Goal: Information Seeking & Learning: Find contact information

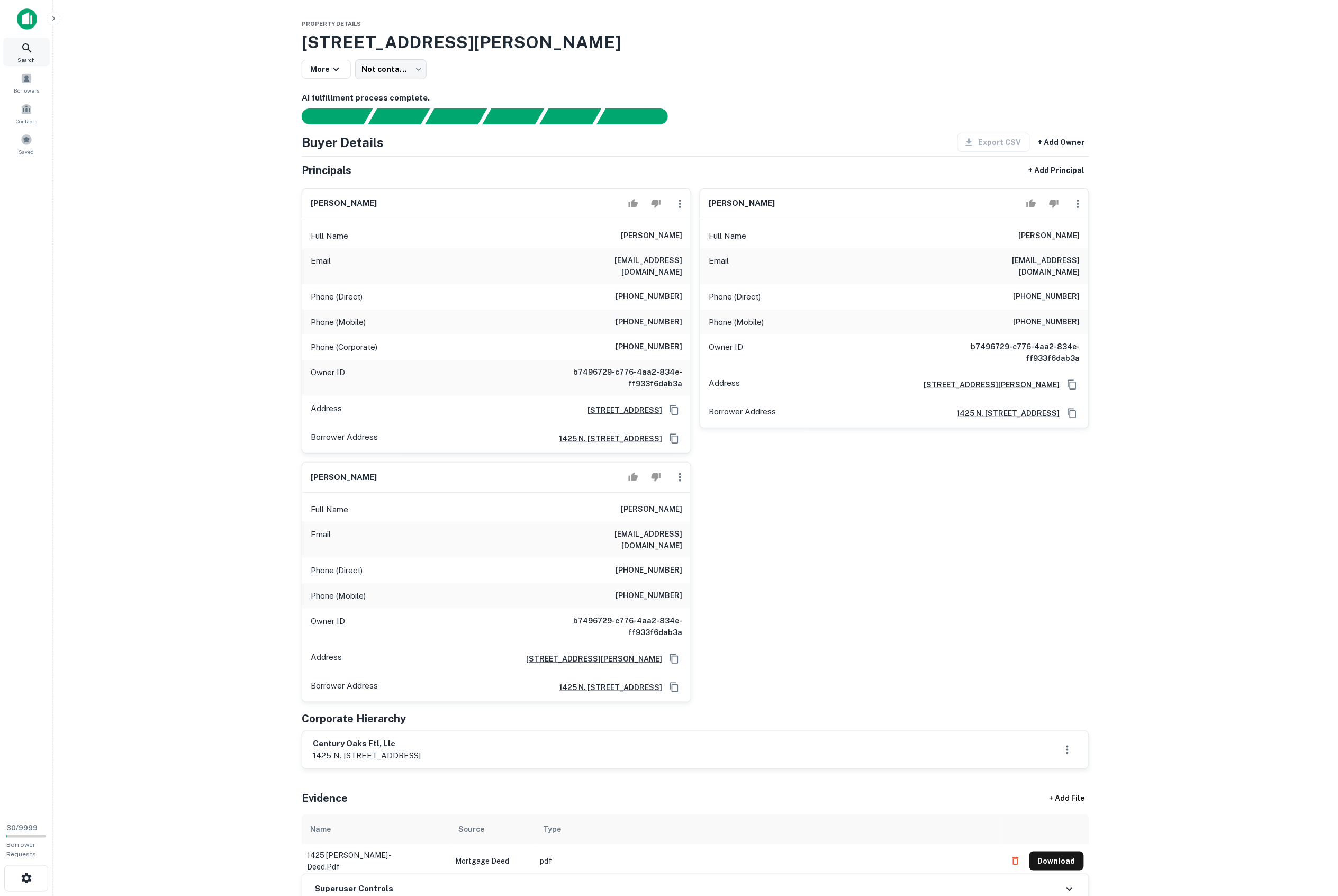
click at [25, 50] on icon at bounding box center [26, 48] width 13 height 13
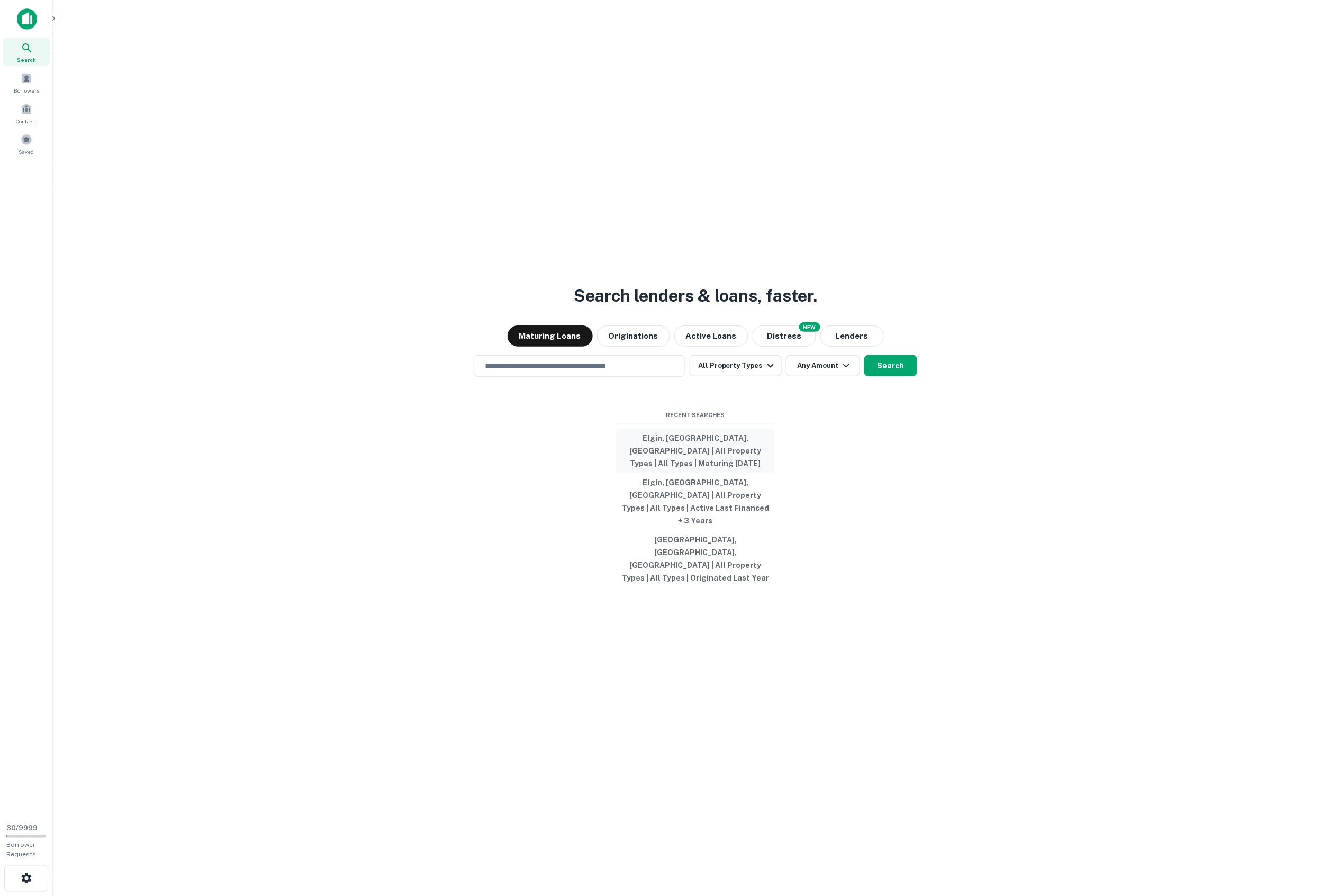
click at [692, 460] on button "Elgin, [GEOGRAPHIC_DATA], [GEOGRAPHIC_DATA] | All Property Types | All Types | …" at bounding box center [695, 451] width 159 height 45
type input "**********"
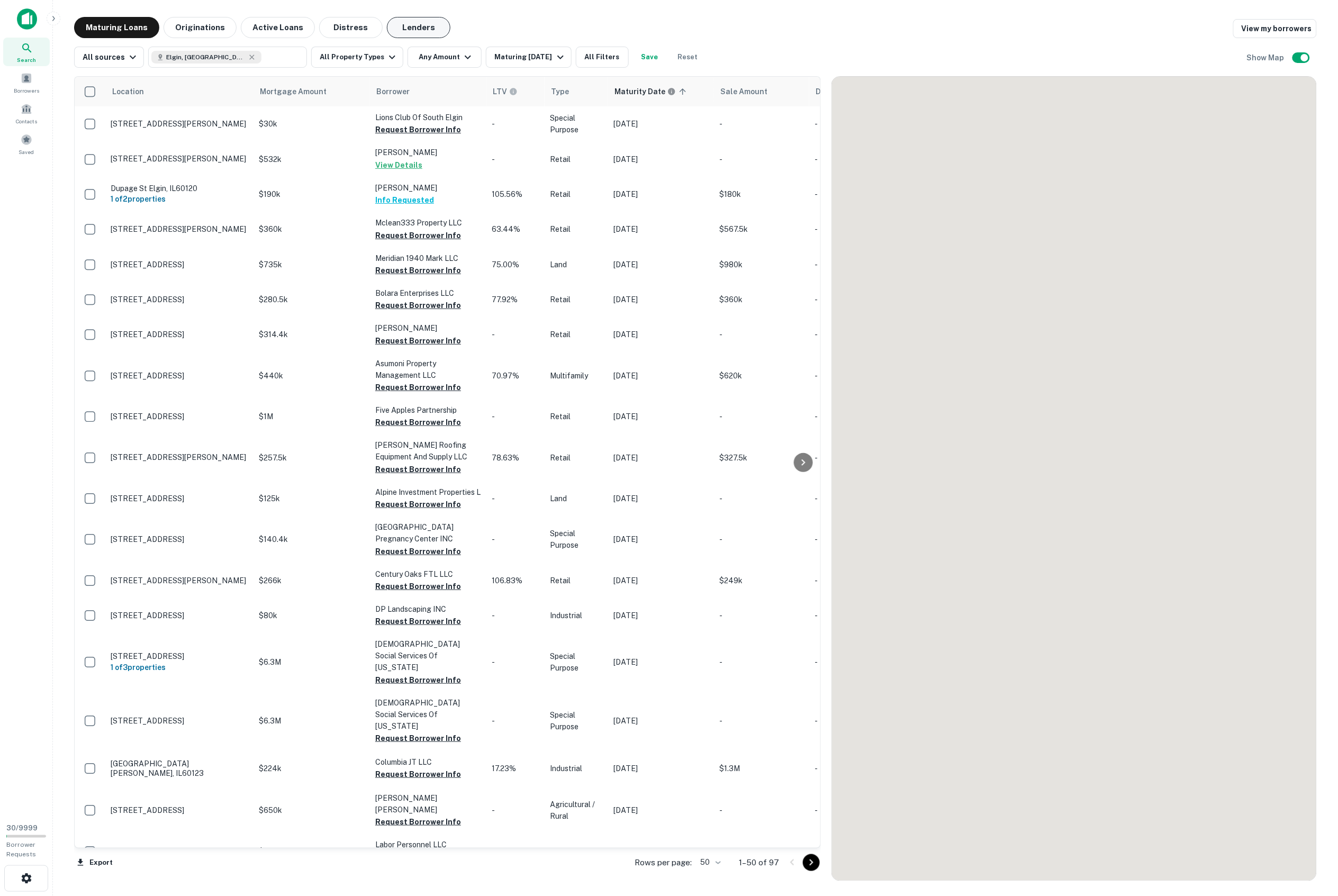
click at [402, 26] on button "Lenders" at bounding box center [419, 27] width 64 height 21
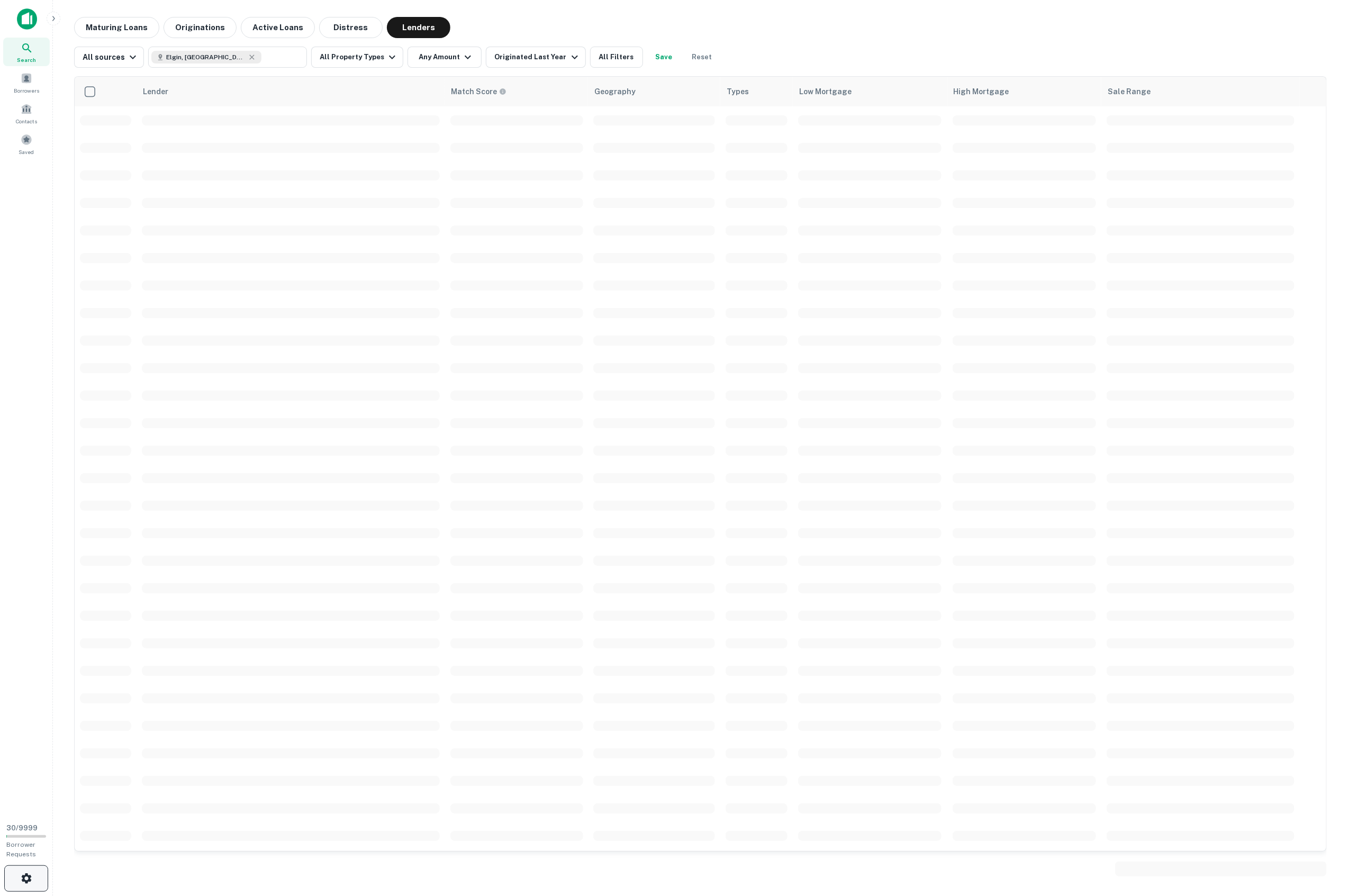
click at [19, 872] on button "button" at bounding box center [26, 879] width 44 height 26
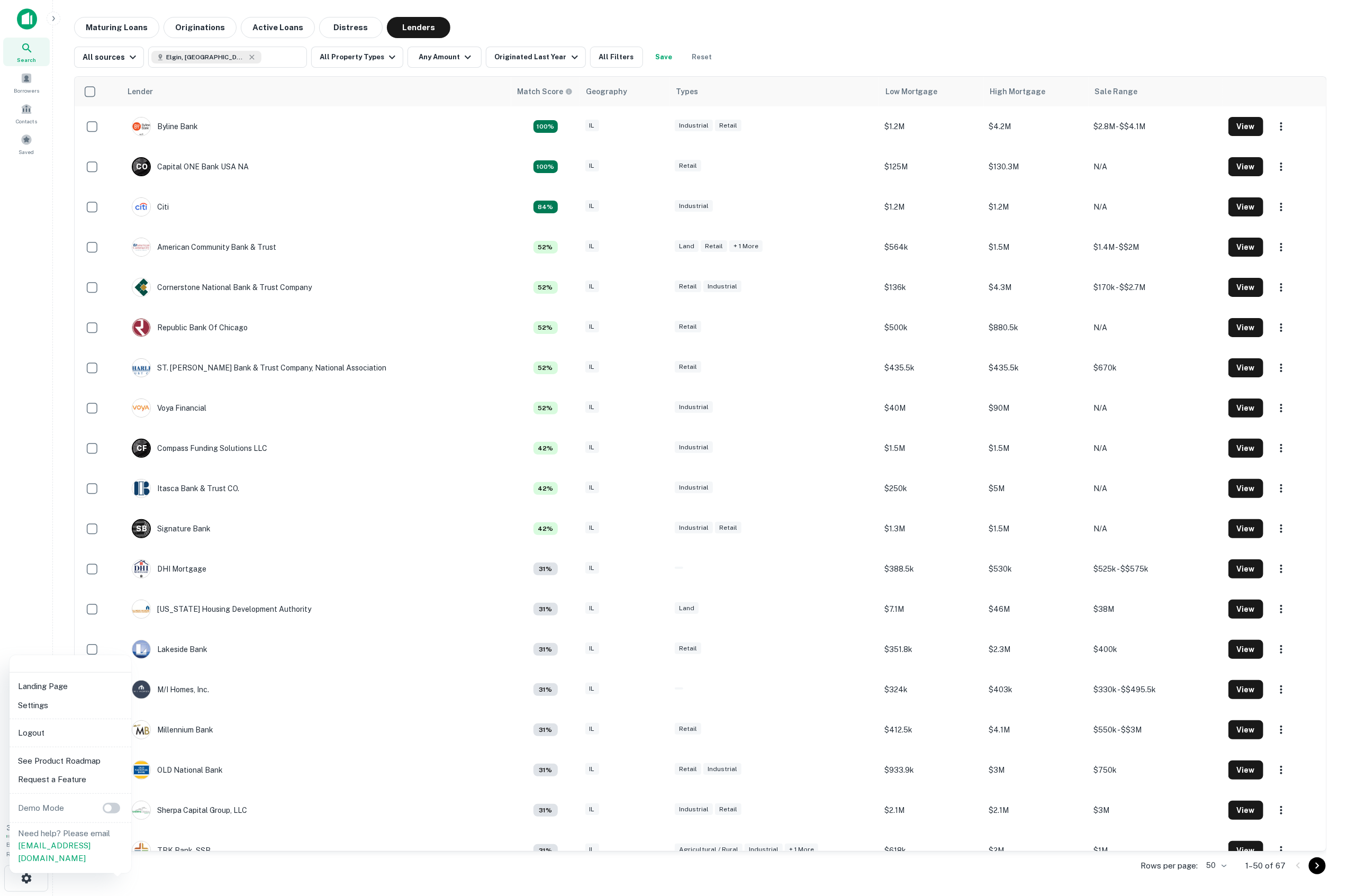
click at [45, 489] on div at bounding box center [674, 448] width 1348 height 896
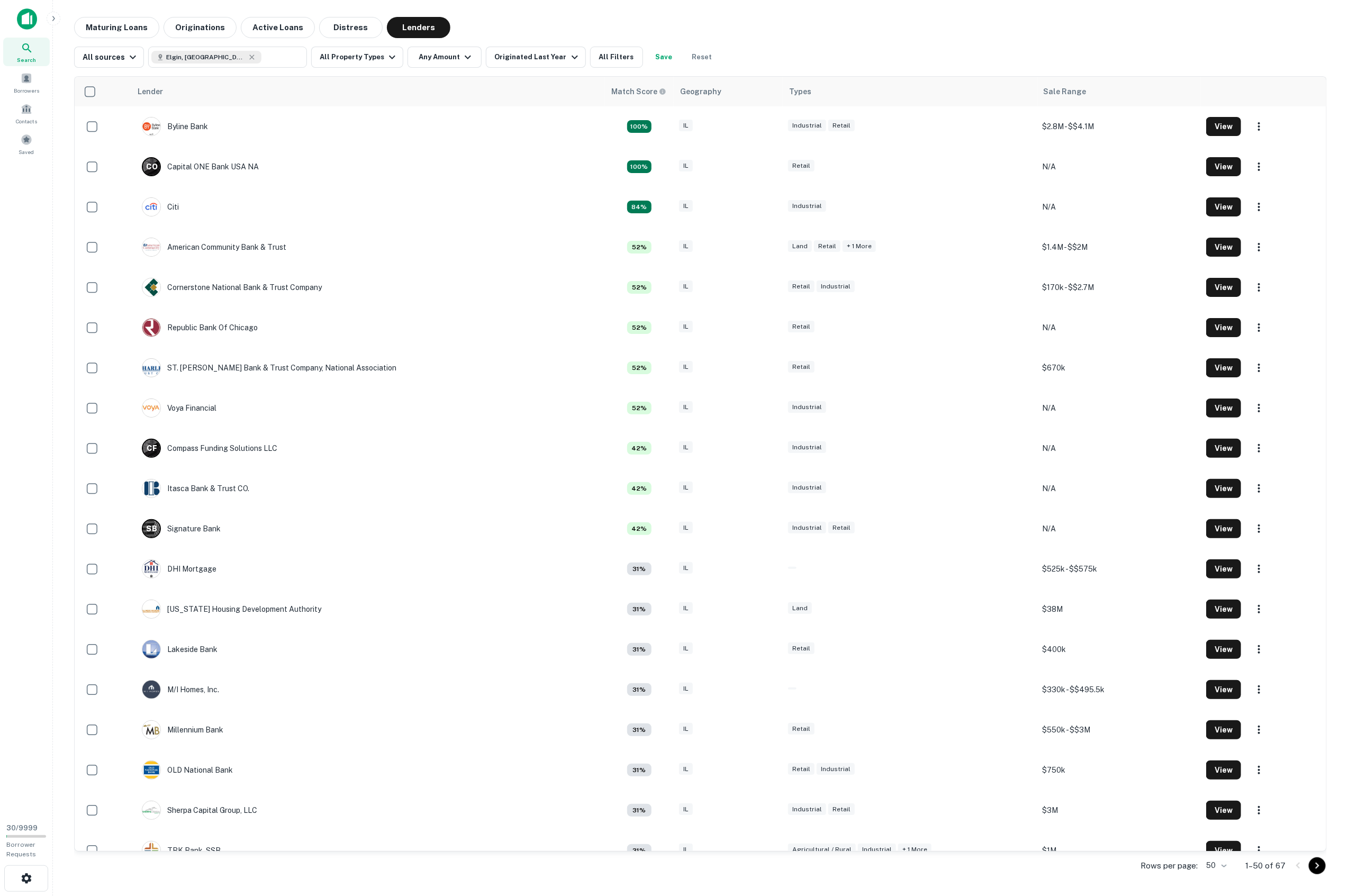
click at [858, 23] on div "Maturing Loans Originations Active Loans Distress Lenders" at bounding box center [700, 27] width 1253 height 21
click at [14, 878] on button "button" at bounding box center [26, 879] width 44 height 26
click at [31, 487] on div at bounding box center [674, 448] width 1348 height 896
